Goal: Information Seeking & Learning: Learn about a topic

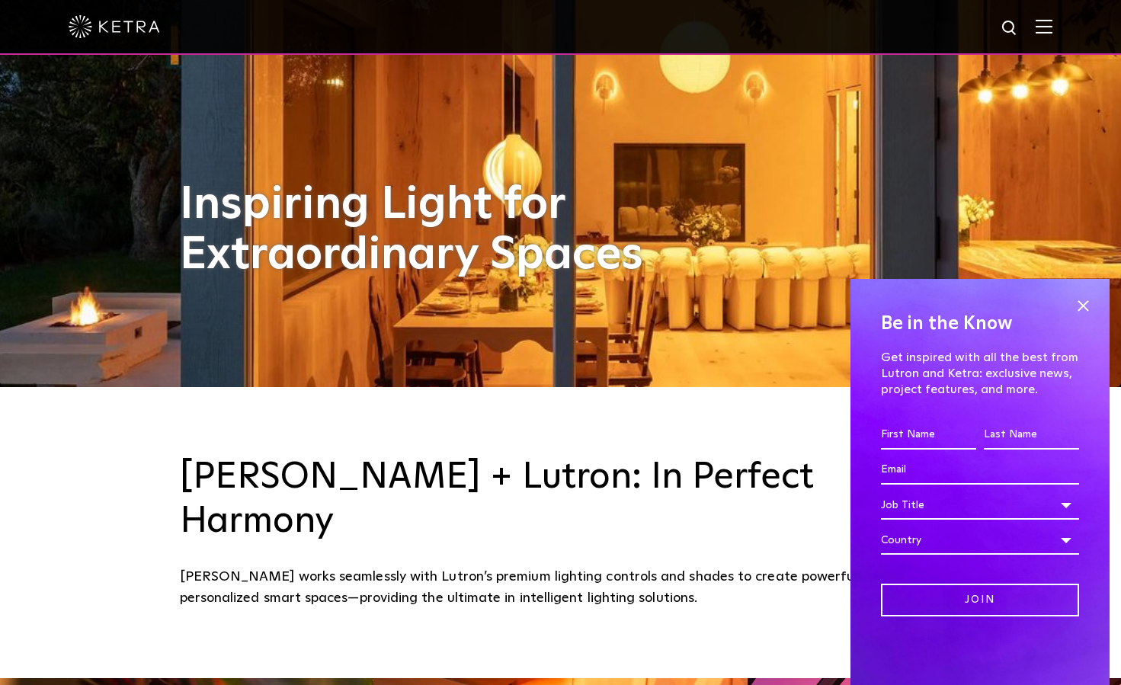
scroll to position [299, 0]
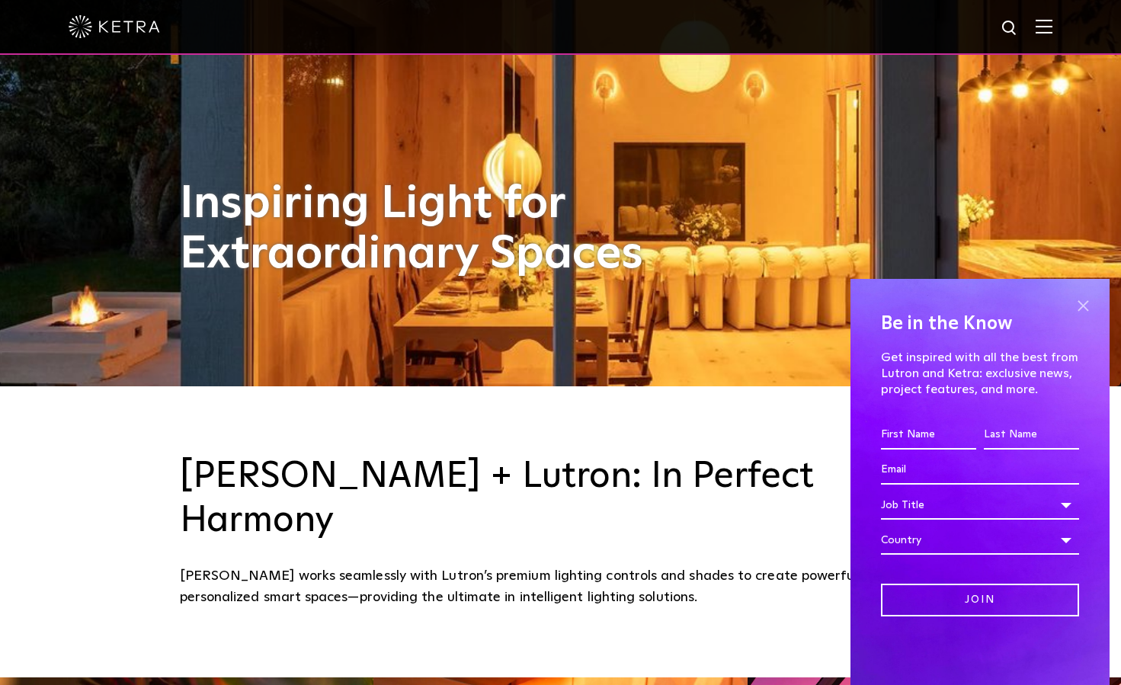
click at [1085, 305] on span at bounding box center [1082, 305] width 23 height 23
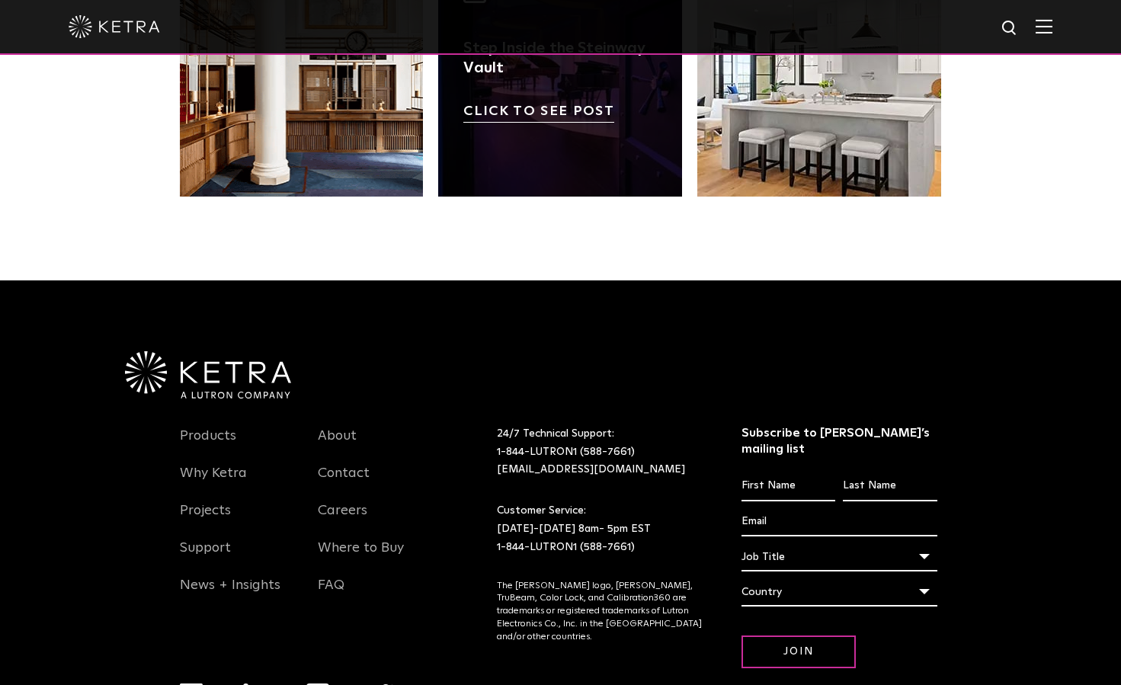
scroll to position [3167, 0]
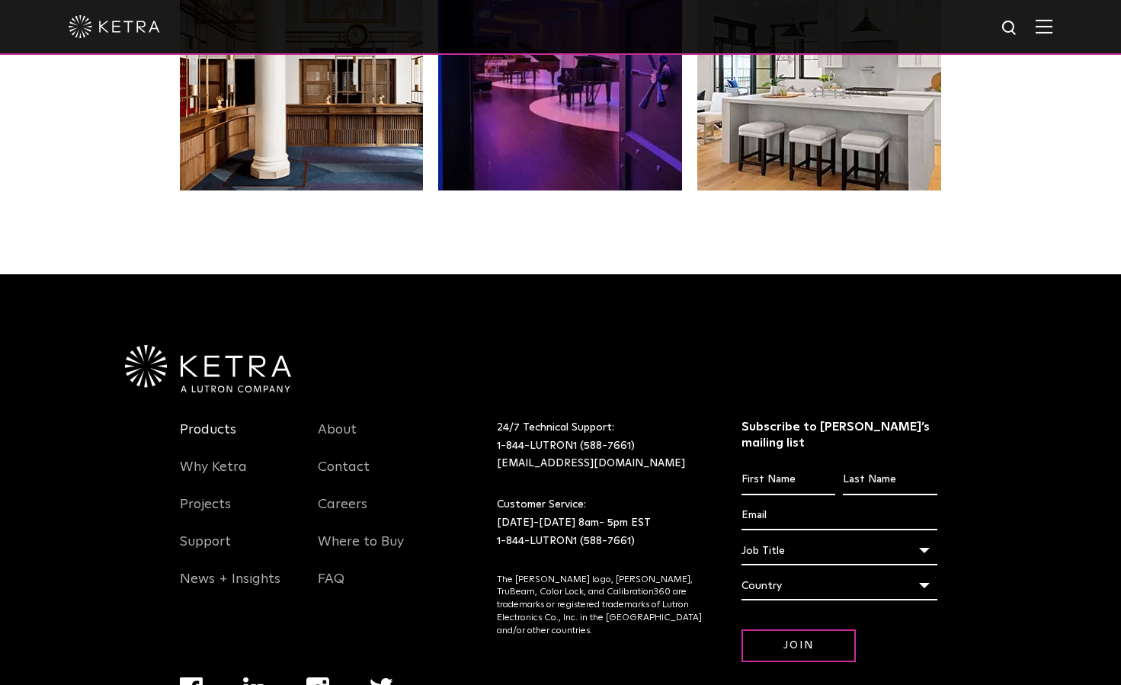
click at [224, 421] on link "Products" at bounding box center [208, 438] width 56 height 35
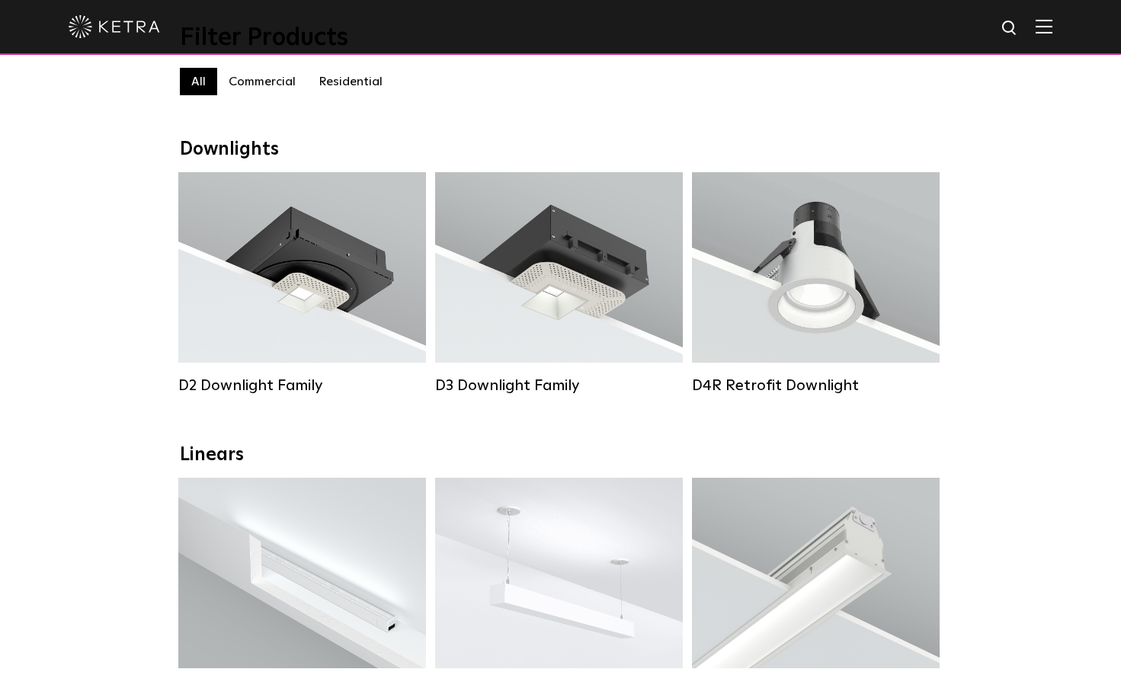
scroll to position [162, 0]
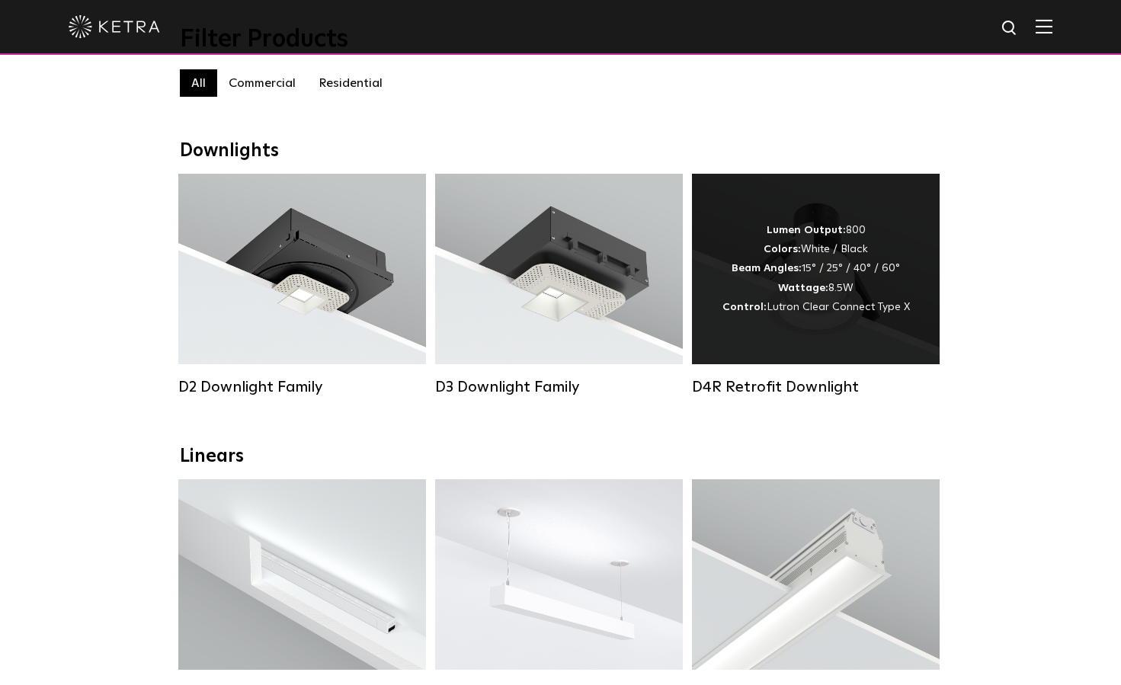
click at [805, 316] on div "Lumen Output: 800 Colors: White / Black Beam Angles: 15° / 25° / 40° / 60° Watt…" at bounding box center [815, 269] width 187 height 96
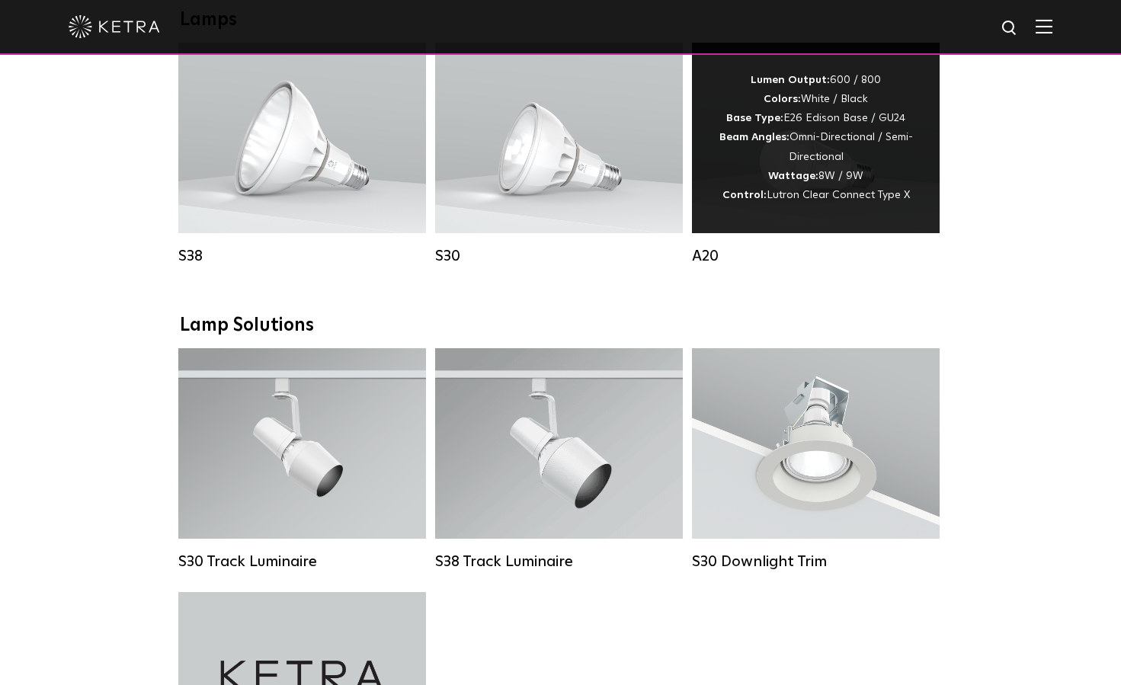
scroll to position [1132, 0]
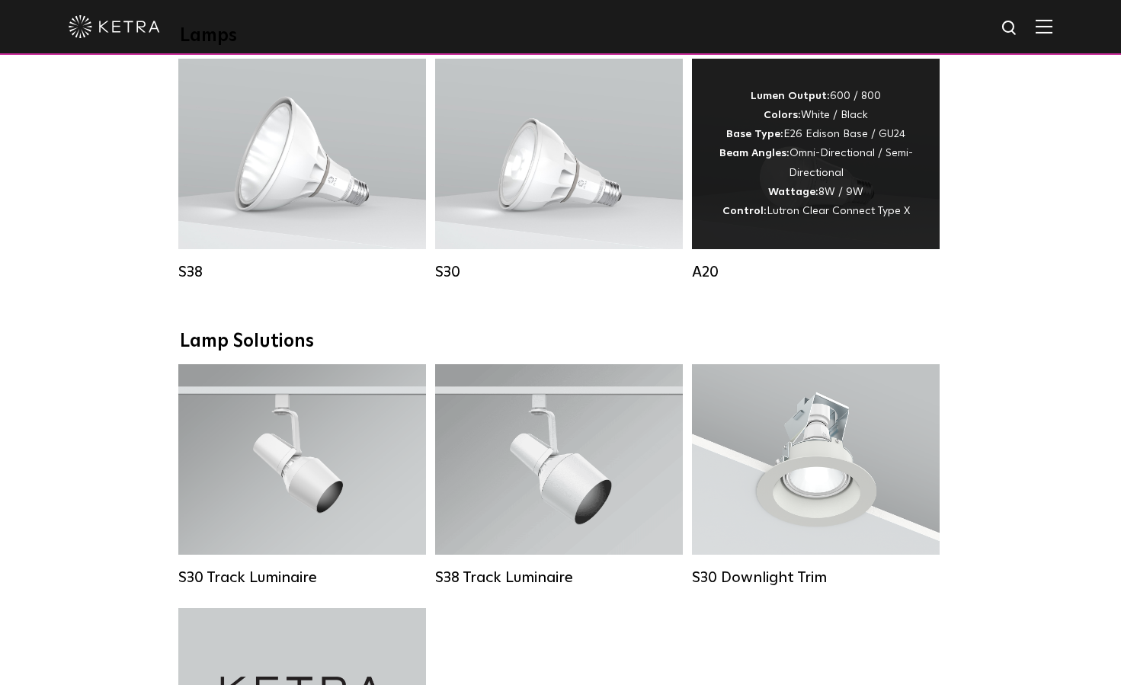
click at [752, 181] on div "Lumen Output: 600 / 800 Colors: White / Black Base Type: E26 Edison Base / GU24…" at bounding box center [816, 154] width 202 height 134
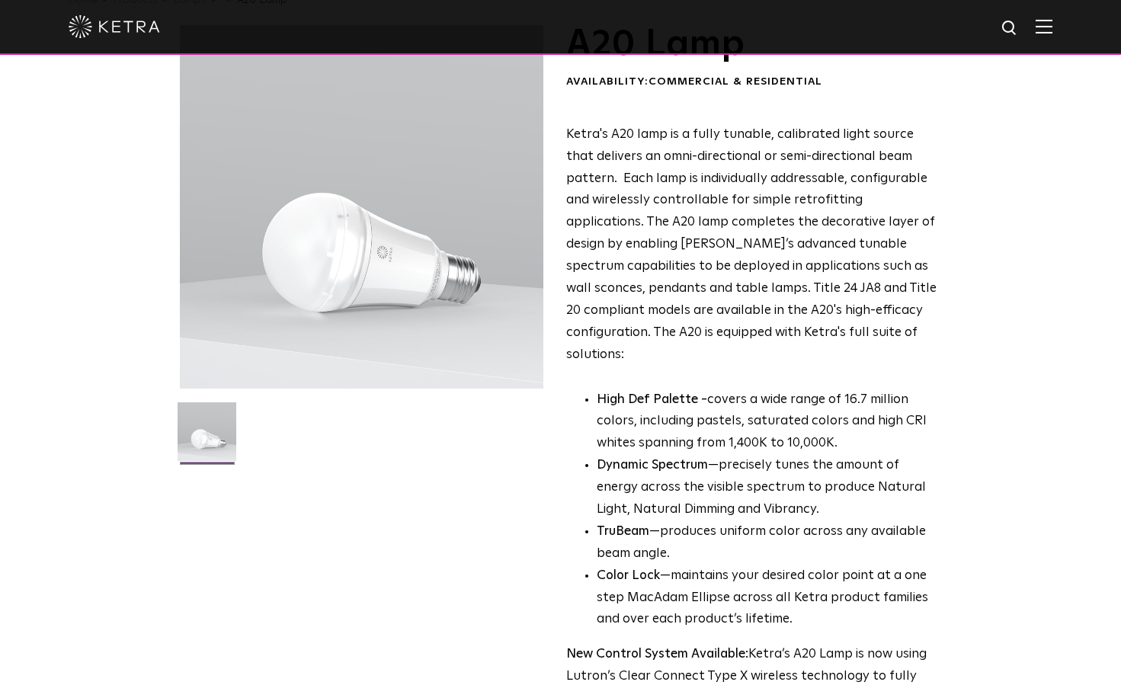
scroll to position [97, 0]
